Goal: Information Seeking & Learning: Learn about a topic

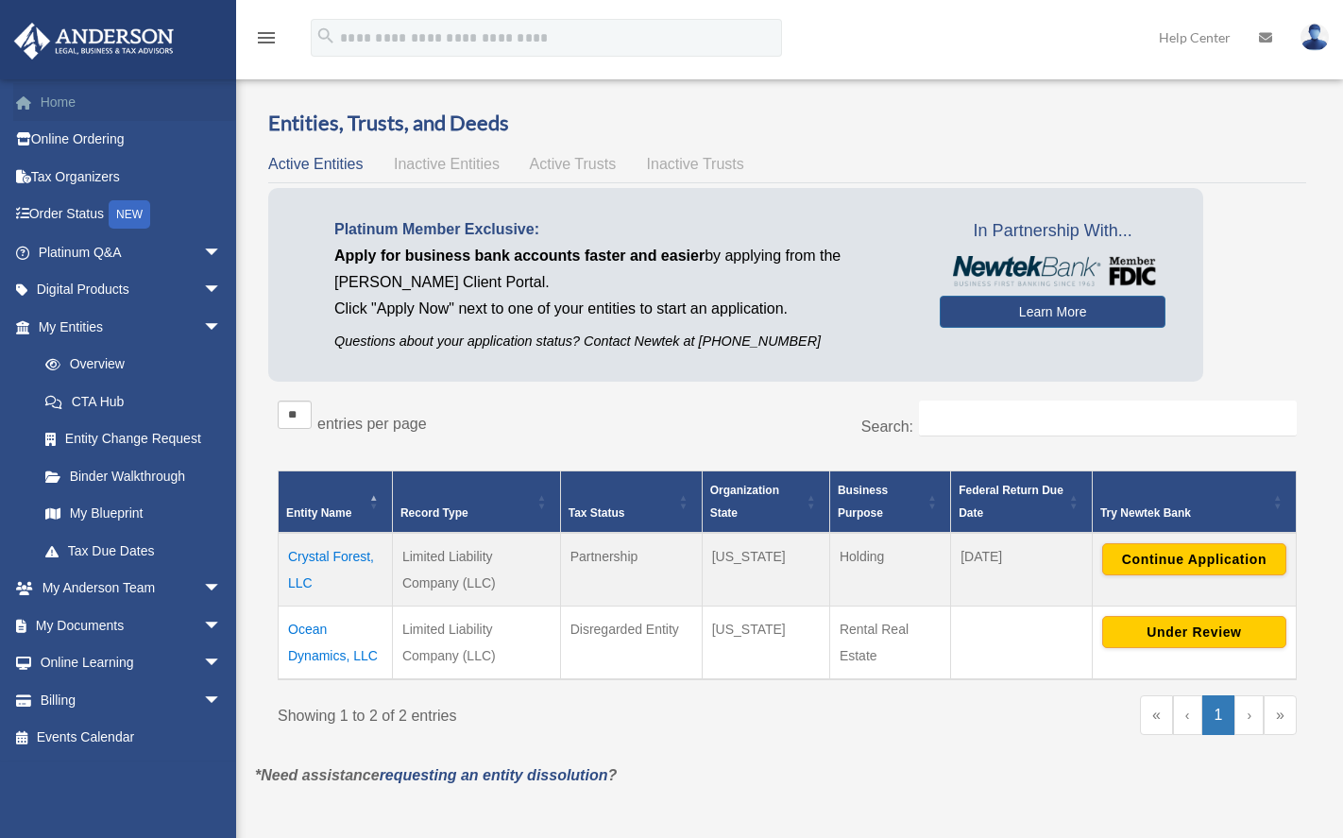
click at [68, 103] on link "Home" at bounding box center [131, 102] width 237 height 38
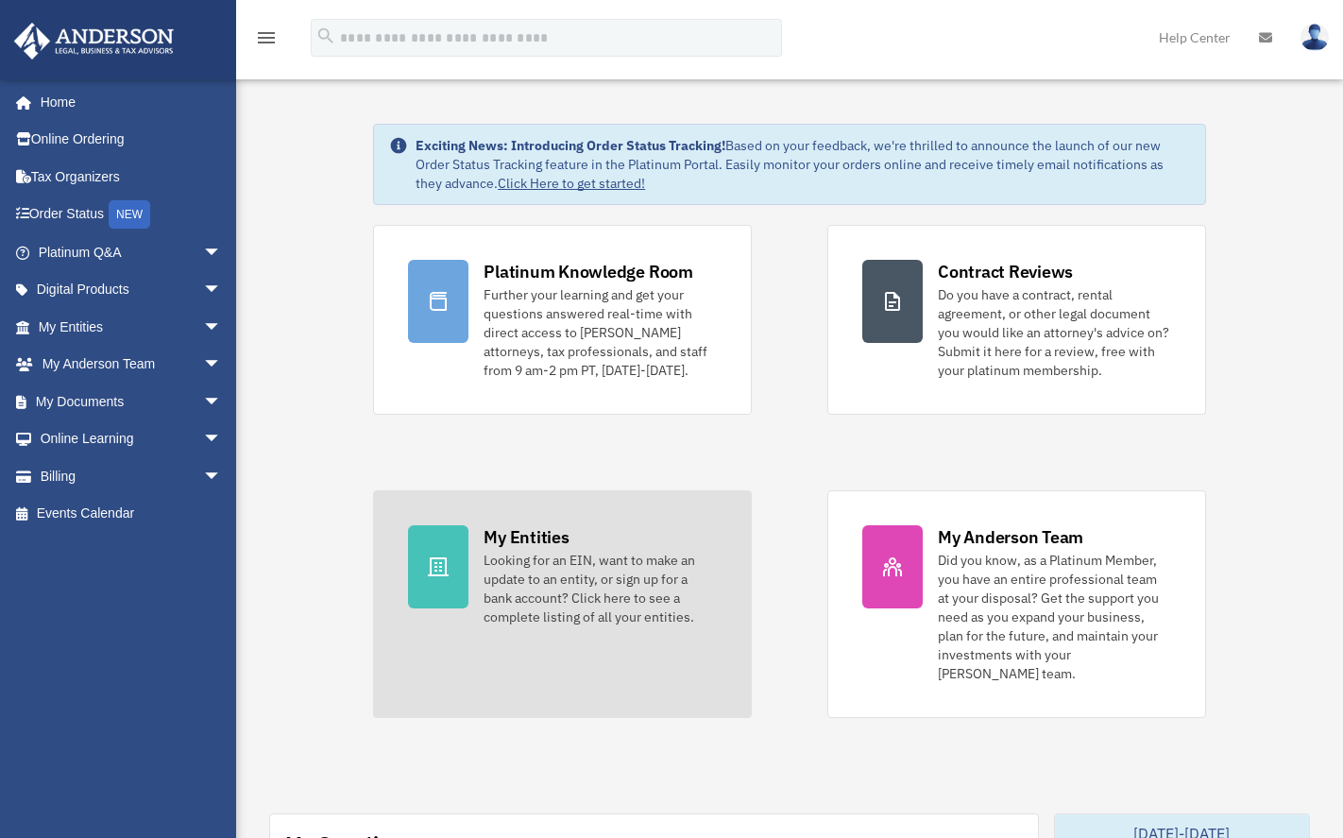
click at [508, 540] on div "My Entities" at bounding box center [526, 537] width 85 height 24
click at [560, 550] on div "My Entities Looking for an EIN, want to make an update to an entity, or sign up…" at bounding box center [600, 575] width 233 height 101
click at [544, 573] on div "Looking for an EIN, want to make an update to an entity, or sign up for a bank …" at bounding box center [600, 589] width 233 height 76
click at [466, 553] on div at bounding box center [438, 566] width 60 height 83
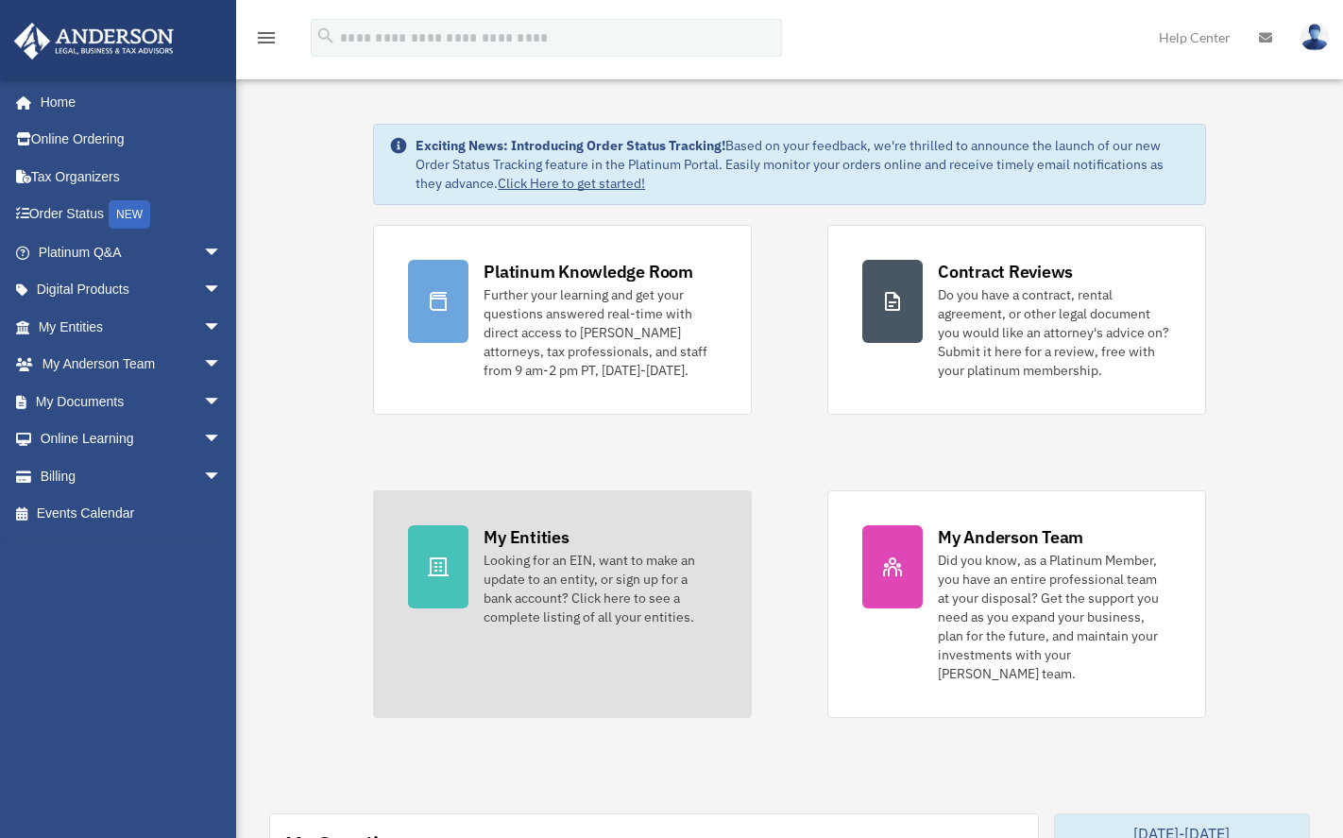
click at [466, 553] on div at bounding box center [438, 566] width 60 height 83
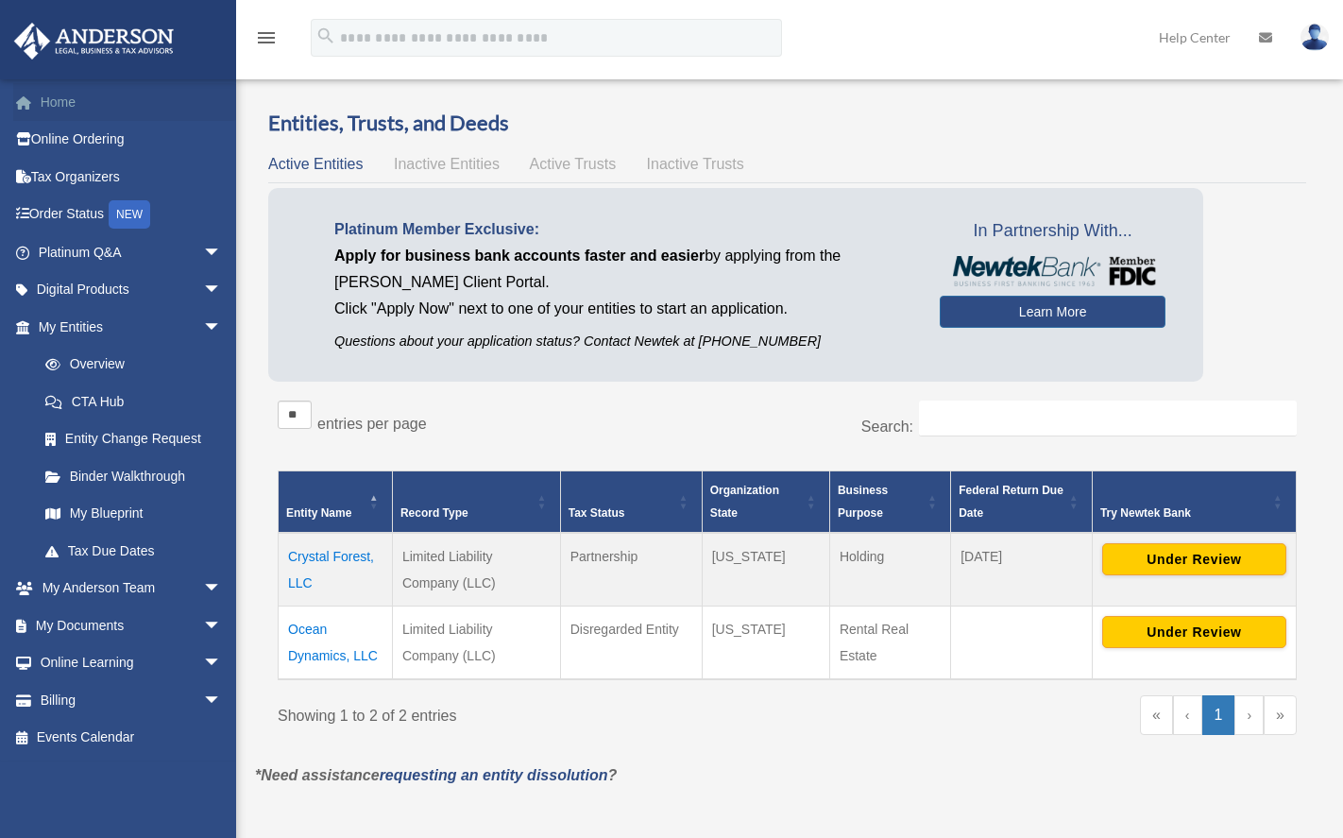
click at [66, 101] on link "Home" at bounding box center [131, 102] width 237 height 38
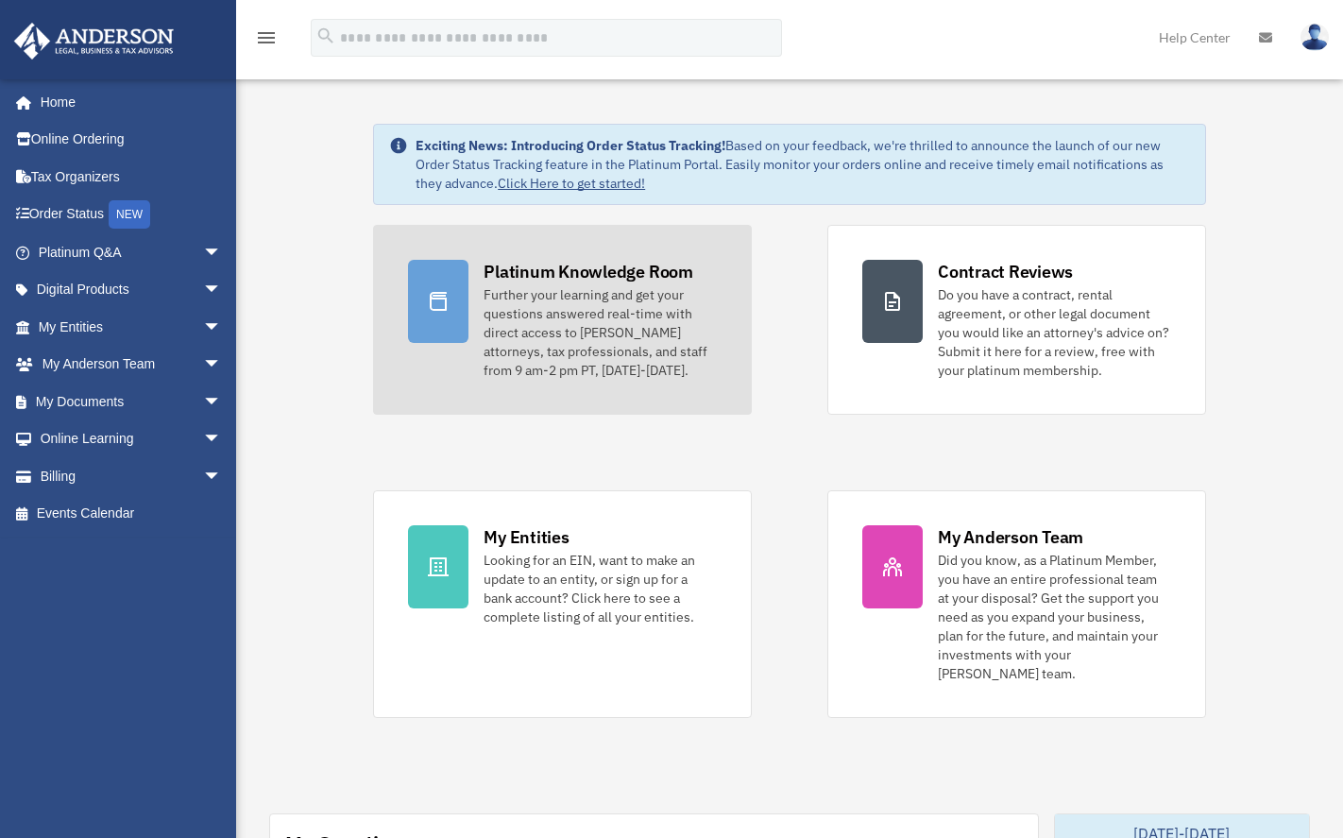
click at [660, 334] on div "Further your learning and get your questions answered real-time with direct acc…" at bounding box center [600, 332] width 233 height 94
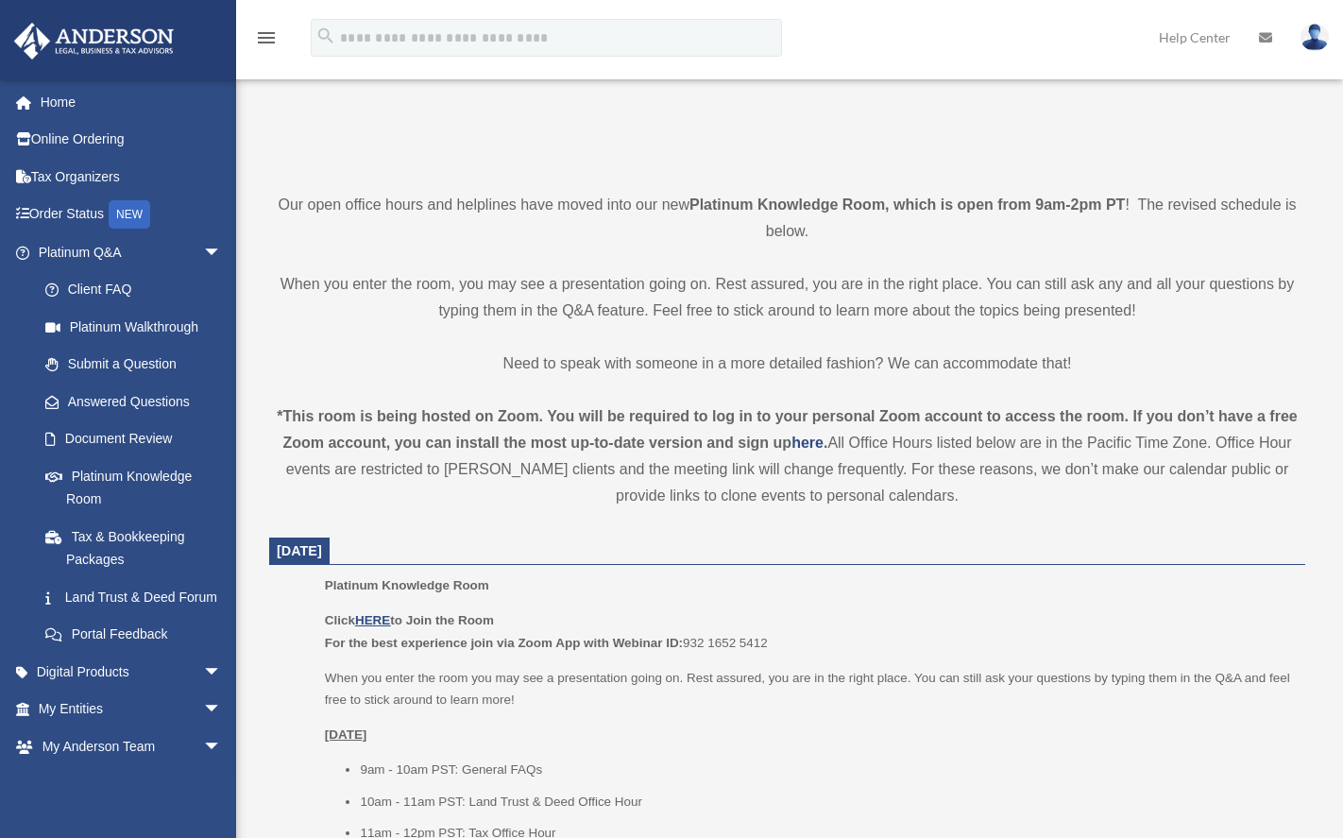
scroll to position [378, 0]
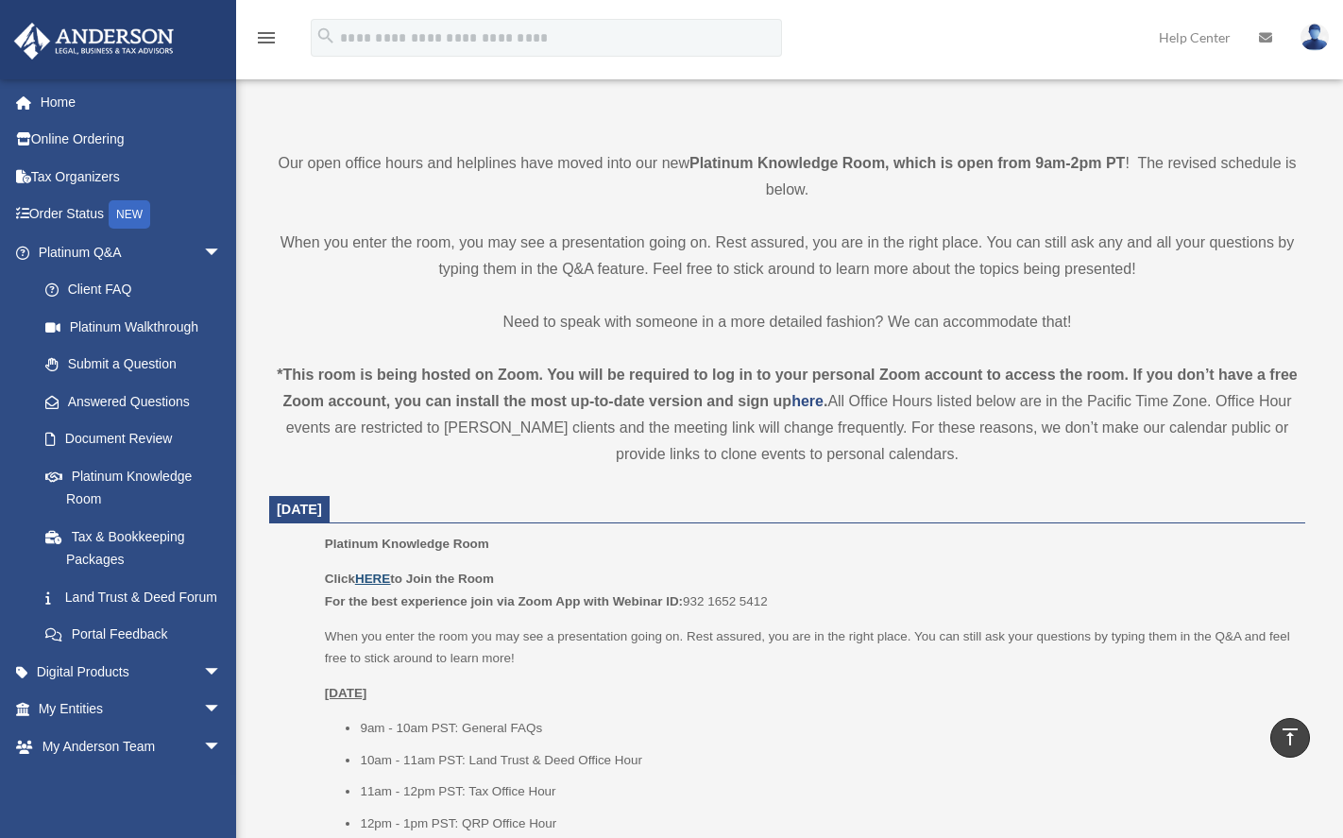
click at [377, 571] on u "HERE" at bounding box center [372, 578] width 35 height 14
